Goal: Transaction & Acquisition: Purchase product/service

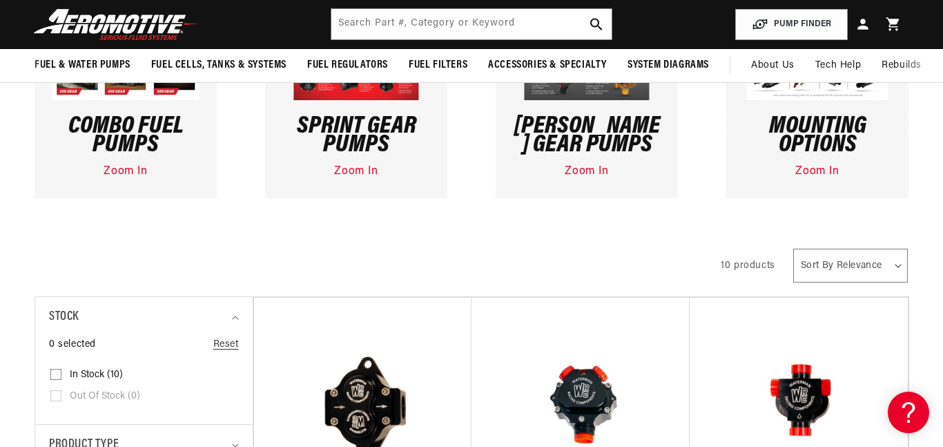
scroll to position [410, 0]
click at [874, 262] on select "Sort By Relevance Sort By Price, Low to High Sort By Price, High to Low" at bounding box center [850, 265] width 115 height 34
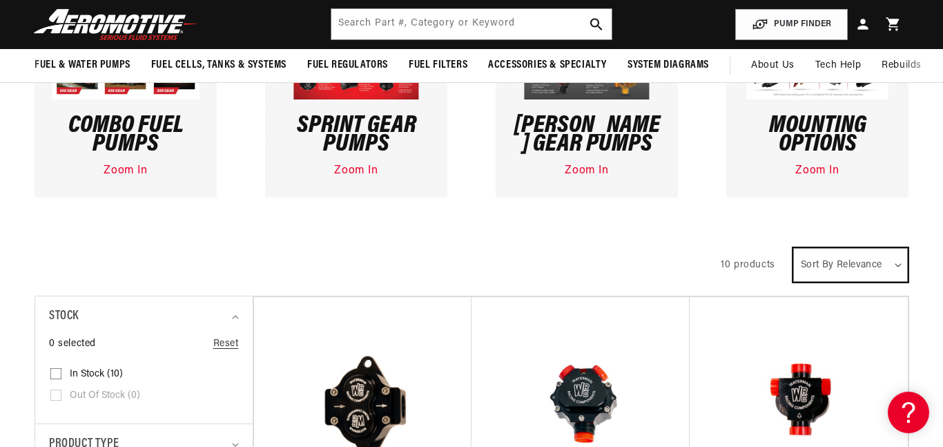
select select "price-descending"
click at [793, 248] on select "Sort By Relevance Sort By Price, Low to High Sort By Price, High to Low" at bounding box center [850, 265] width 115 height 34
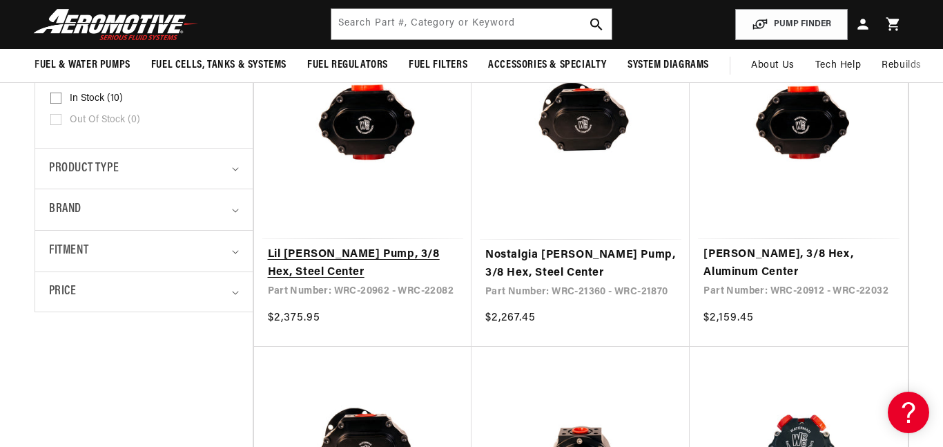
click at [338, 246] on link "Lil [PERSON_NAME] Pump, 3/8 Hex, Steel Center" at bounding box center [363, 263] width 190 height 35
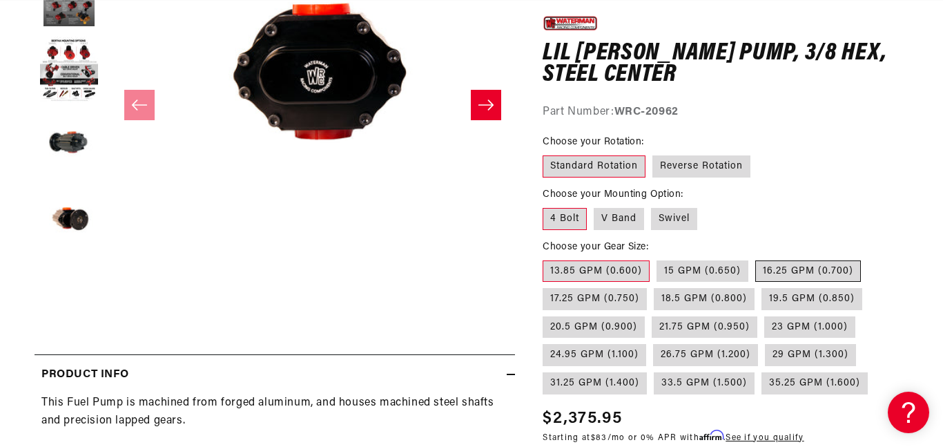
scroll to position [316, 0]
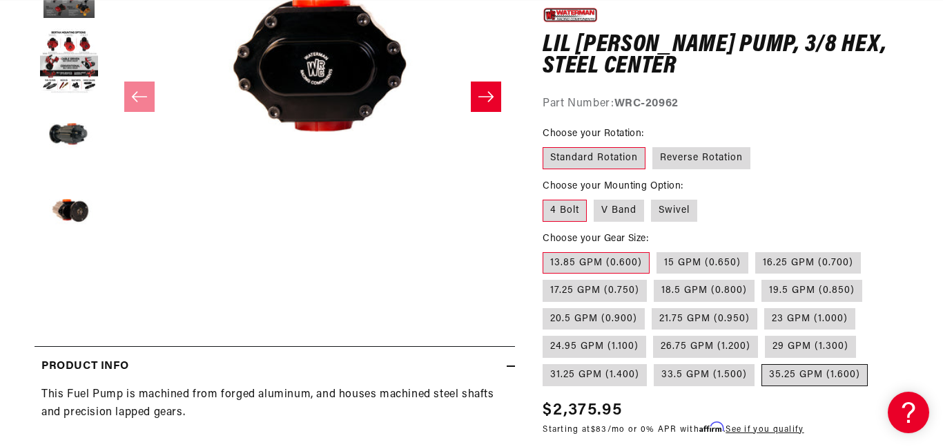
click at [801, 376] on label "35.25 GPM (1.600)" at bounding box center [814, 375] width 106 height 22
click at [762, 362] on input "35.25 GPM (1.600)" at bounding box center [761, 361] width 1 height 1
radio input "true"
